Goal: Transaction & Acquisition: Purchase product/service

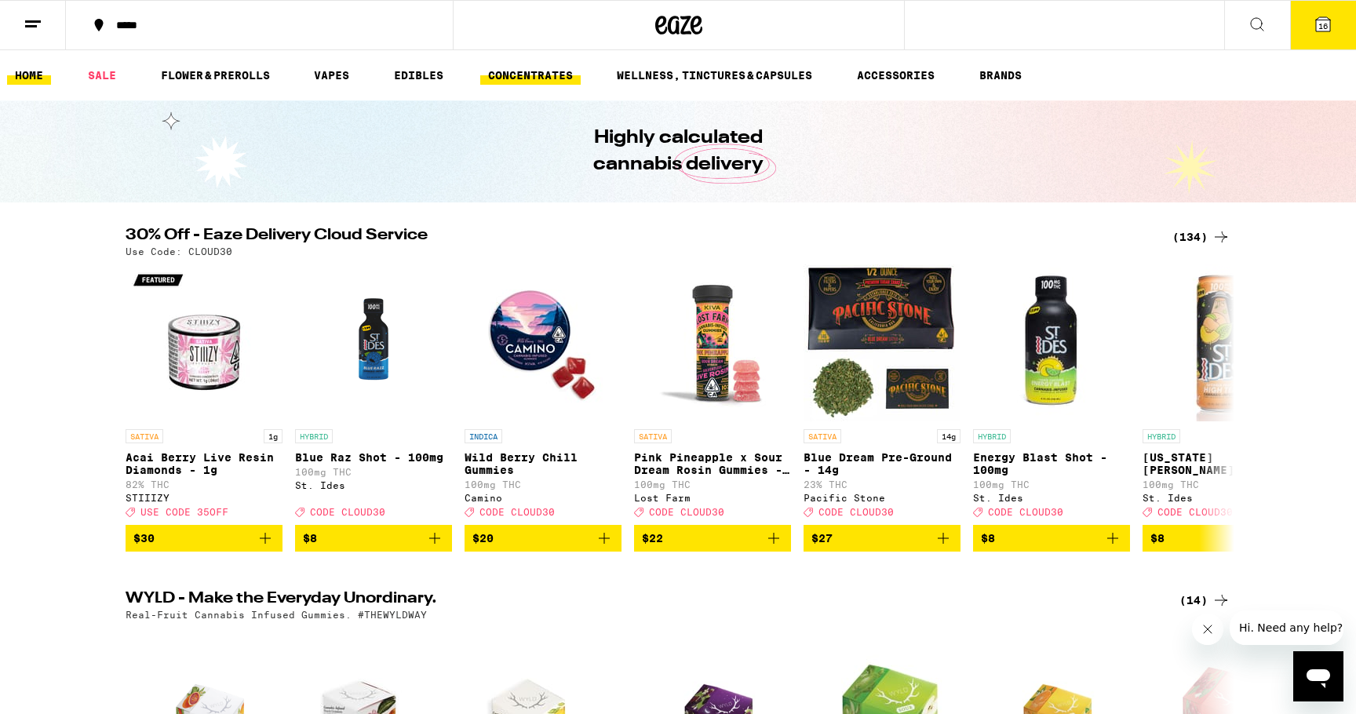
click at [538, 77] on link "CONCENTRATES" at bounding box center [530, 75] width 100 height 19
